Goal: Find specific page/section: Find specific page/section

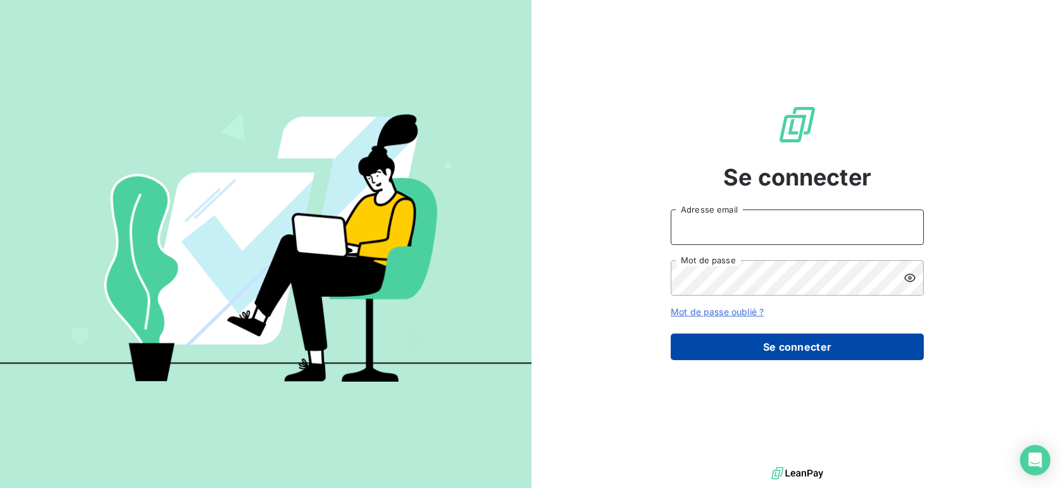
type input "anthony@agences-hd.fr"
click at [801, 348] on button "Se connecter" at bounding box center [796, 346] width 253 height 27
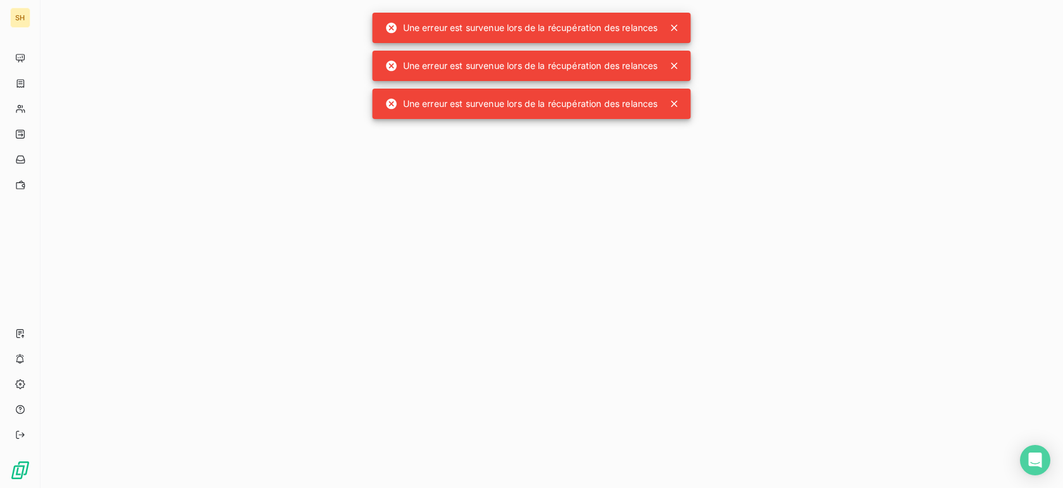
click at [679, 32] on icon at bounding box center [674, 28] width 13 height 13
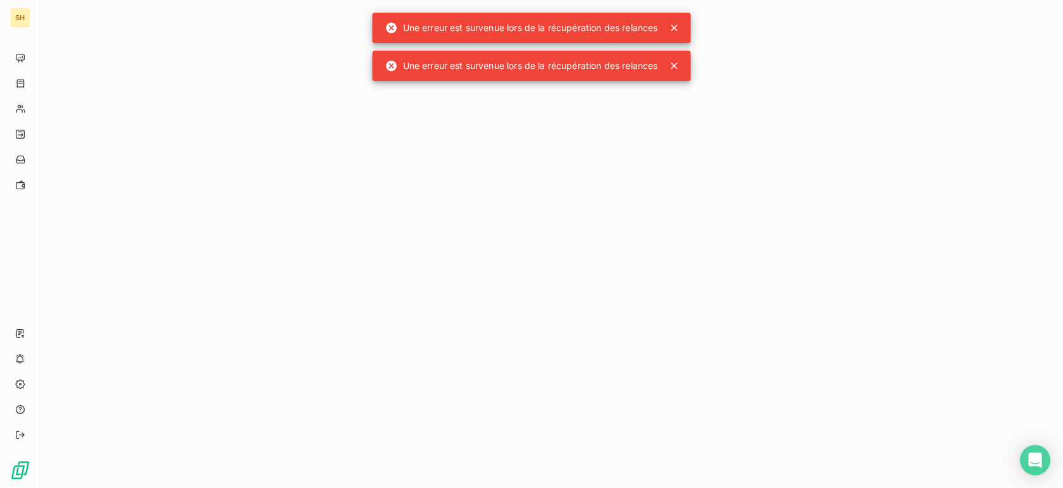
click at [677, 31] on icon at bounding box center [674, 28] width 13 height 13
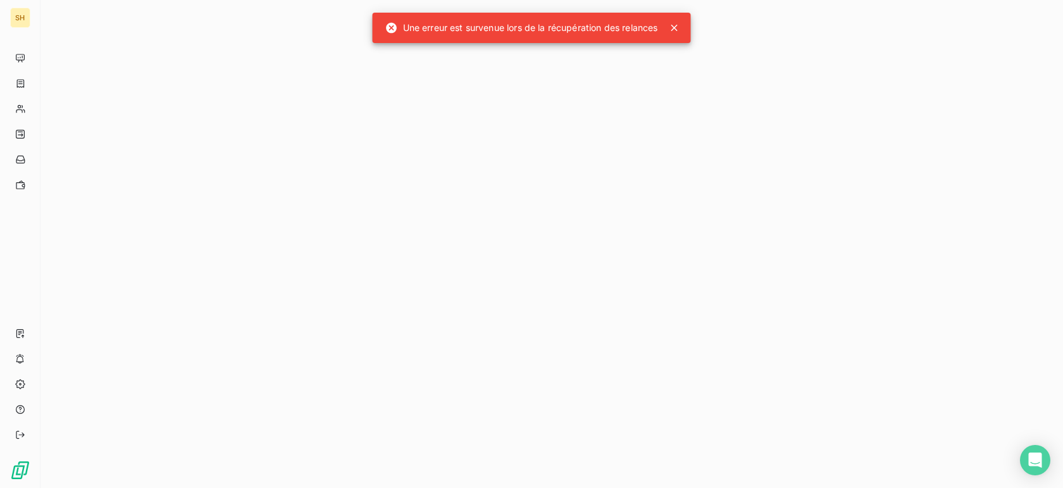
click at [676, 27] on icon at bounding box center [674, 28] width 6 height 6
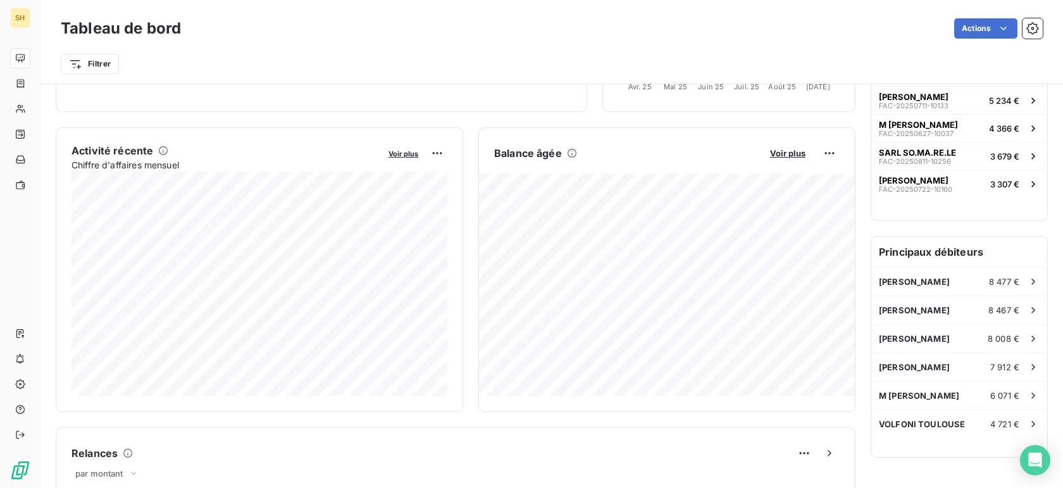
scroll to position [200, 0]
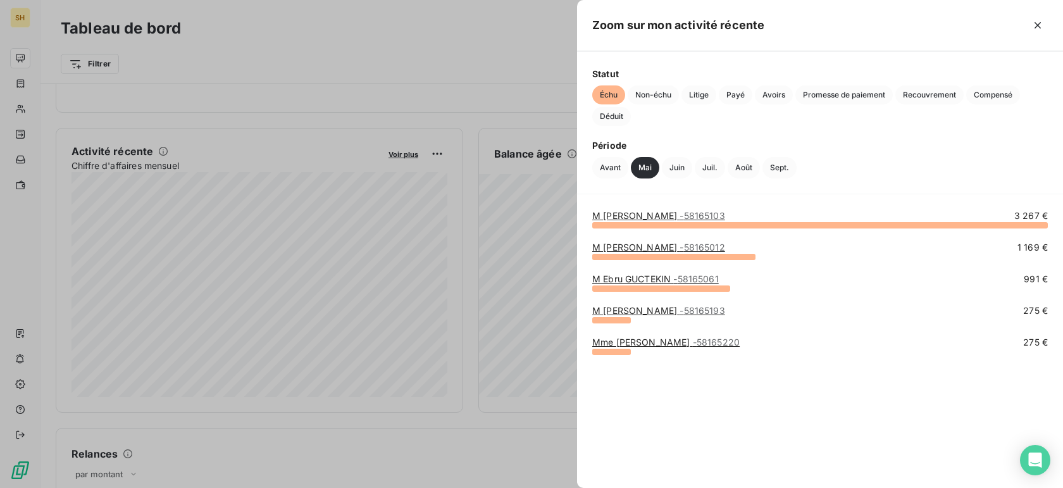
click at [233, 295] on div at bounding box center [531, 244] width 1063 height 488
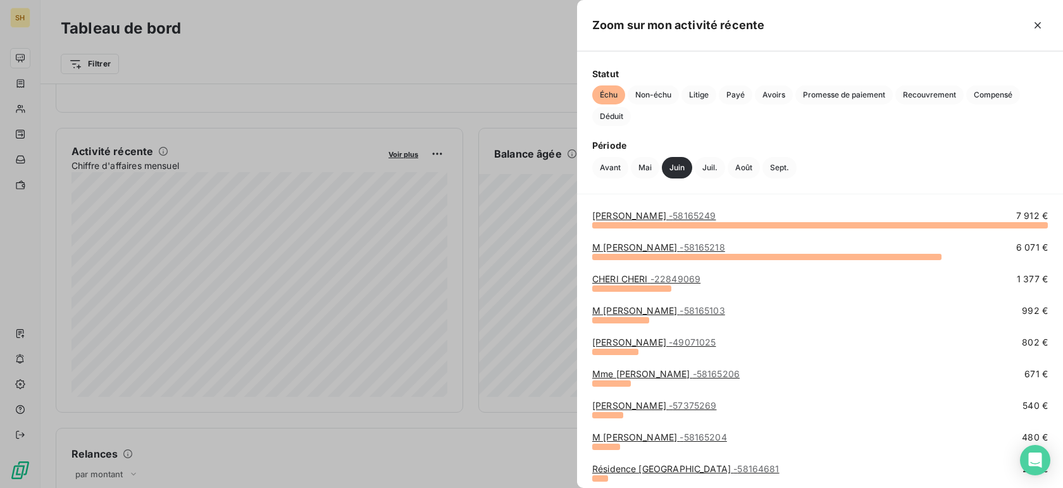
click at [686, 218] on link "Mme Sandrine SIMON - 58165249" at bounding box center [653, 215] width 123 height 11
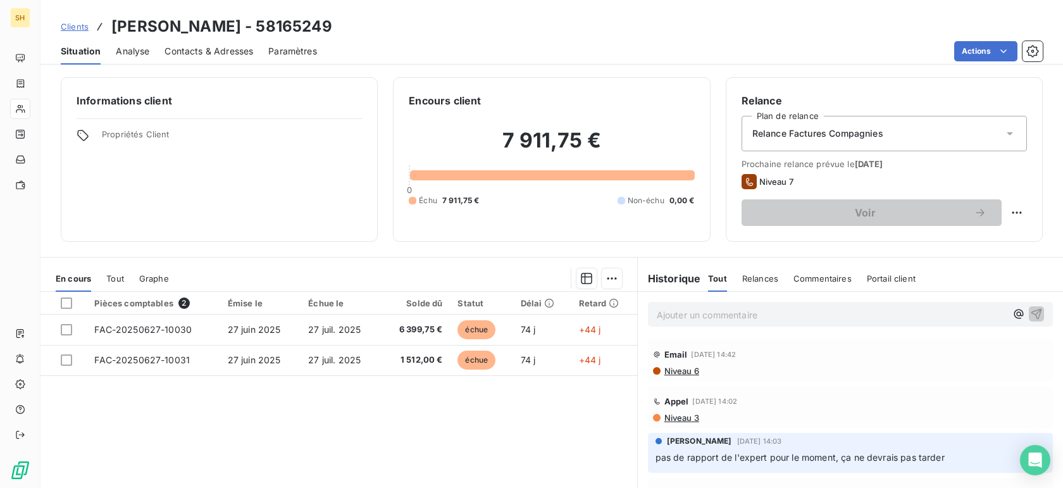
click at [202, 52] on span "Contacts & Adresses" at bounding box center [208, 51] width 89 height 13
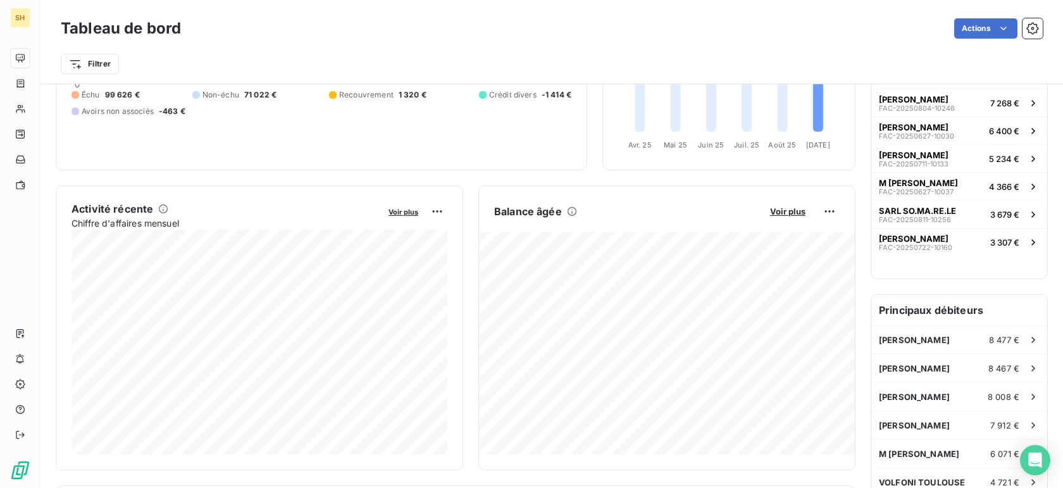
scroll to position [155, 0]
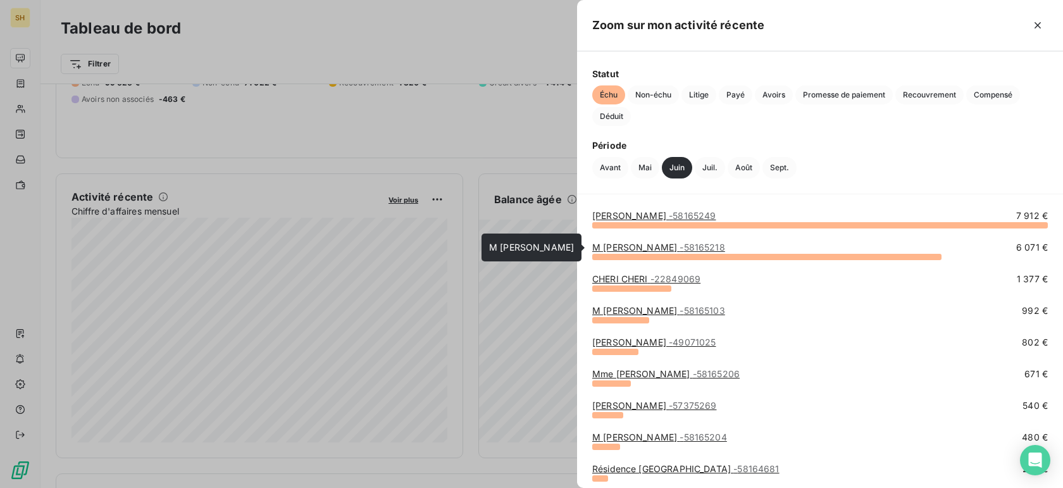
click at [663, 248] on link "M [PERSON_NAME] - 58165218" at bounding box center [658, 247] width 133 height 11
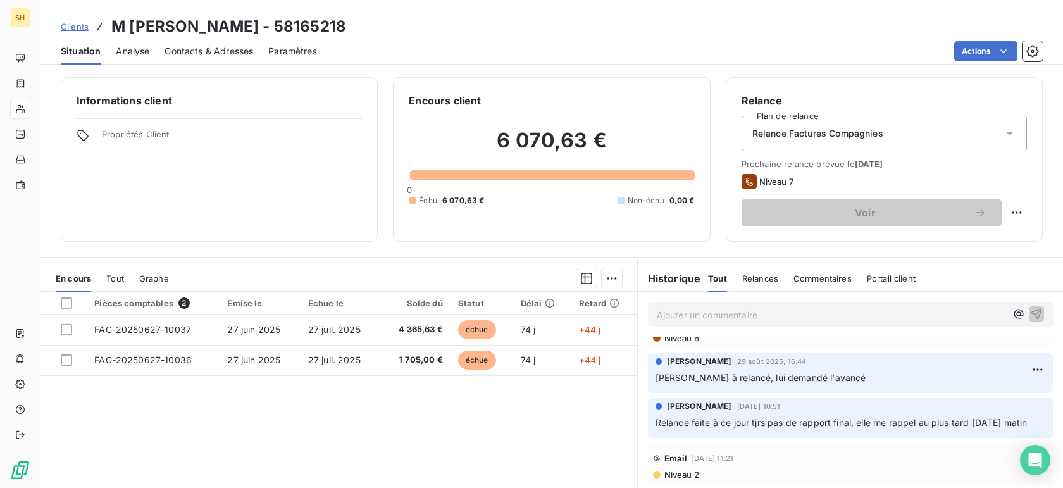
scroll to position [28, 0]
